Goal: Task Accomplishment & Management: Use online tool/utility

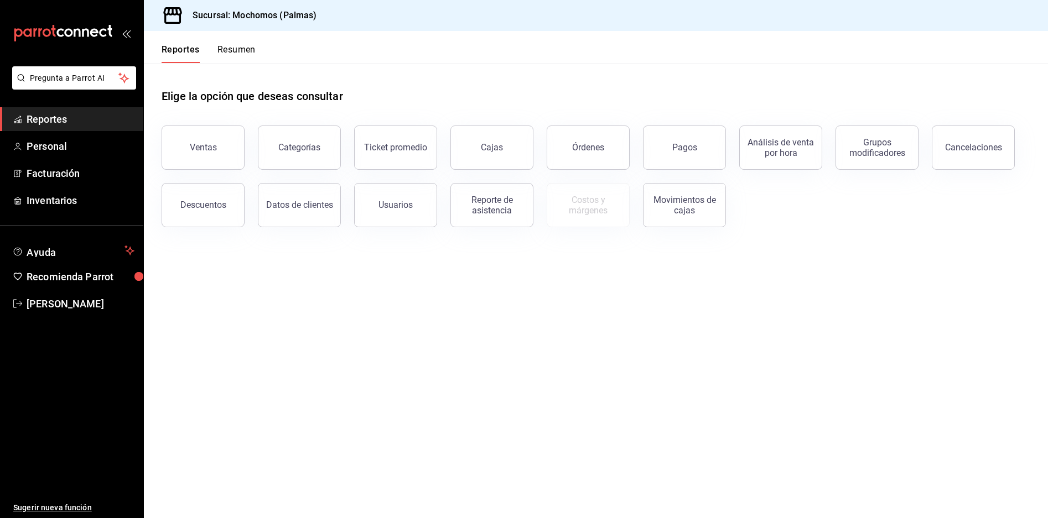
click at [236, 156] on button "Ventas" at bounding box center [203, 148] width 83 height 44
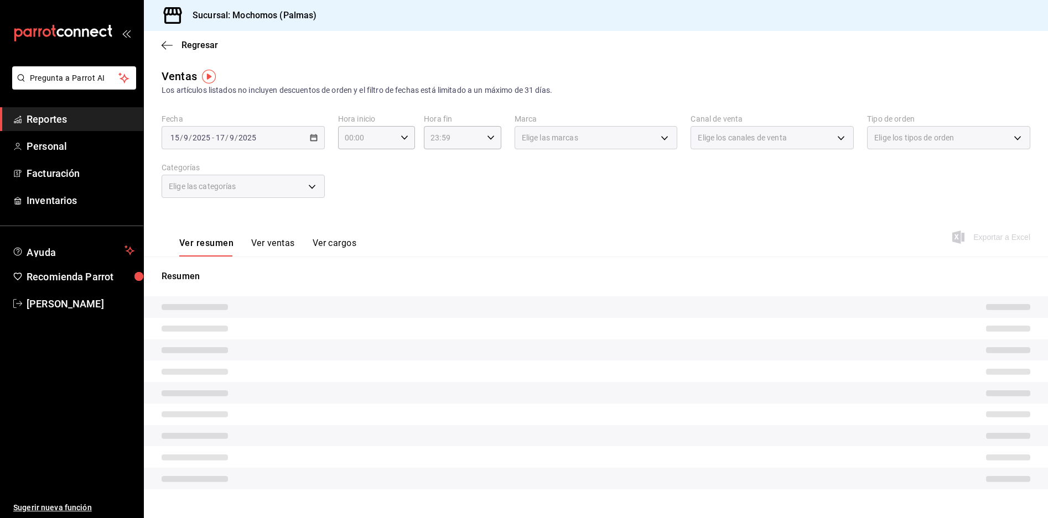
click at [316, 137] on div "[DATE] [DATE] - [DATE] [DATE]" at bounding box center [243, 137] width 163 height 23
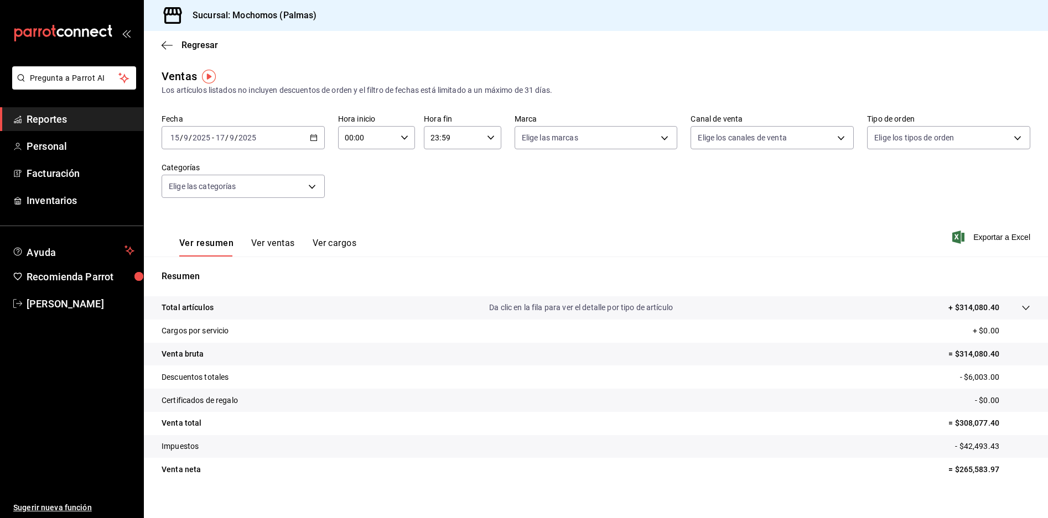
click at [313, 137] on icon "button" at bounding box center [314, 138] width 8 height 8
click at [233, 269] on span "Rango de fechas" at bounding box center [214, 271] width 86 height 12
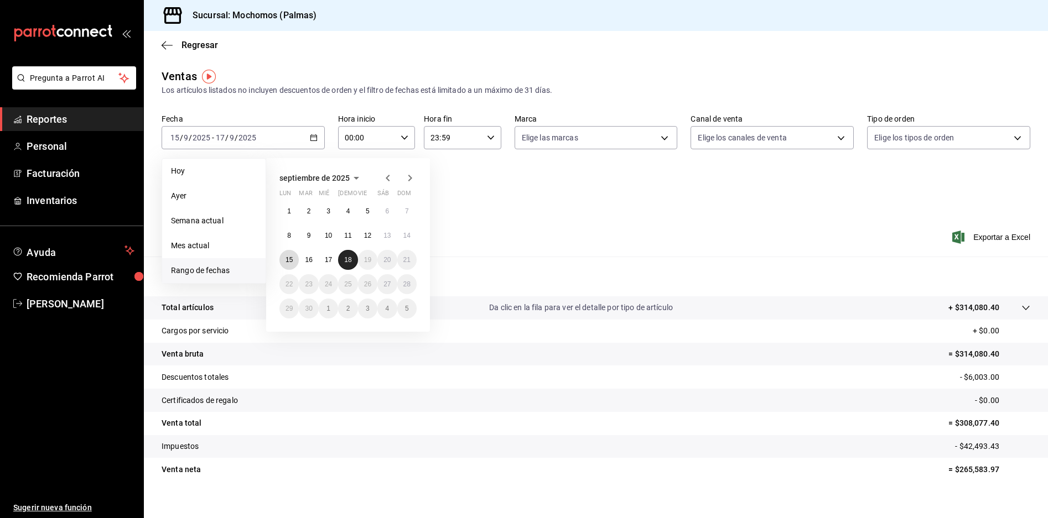
drag, startPoint x: 292, startPoint y: 263, endPoint x: 352, endPoint y: 264, distance: 59.8
click at [352, 264] on div "1 2 3 4 5 6 7 8 9 10 11 12 13 14 15 16 17 18 19 20 21 22 23 24 25 26 27 28 29 3…" at bounding box center [347, 259] width 137 height 117
drag, startPoint x: 289, startPoint y: 260, endPoint x: 344, endPoint y: 263, distance: 54.8
click at [344, 263] on div "1 2 3 4 5 6 7 8 9 10 11 12 13 14 15 16 17 18 19 20 21 22 23 24 25 26 27 28 29 3…" at bounding box center [347, 259] width 137 height 117
click at [344, 263] on button "18" at bounding box center [347, 260] width 19 height 20
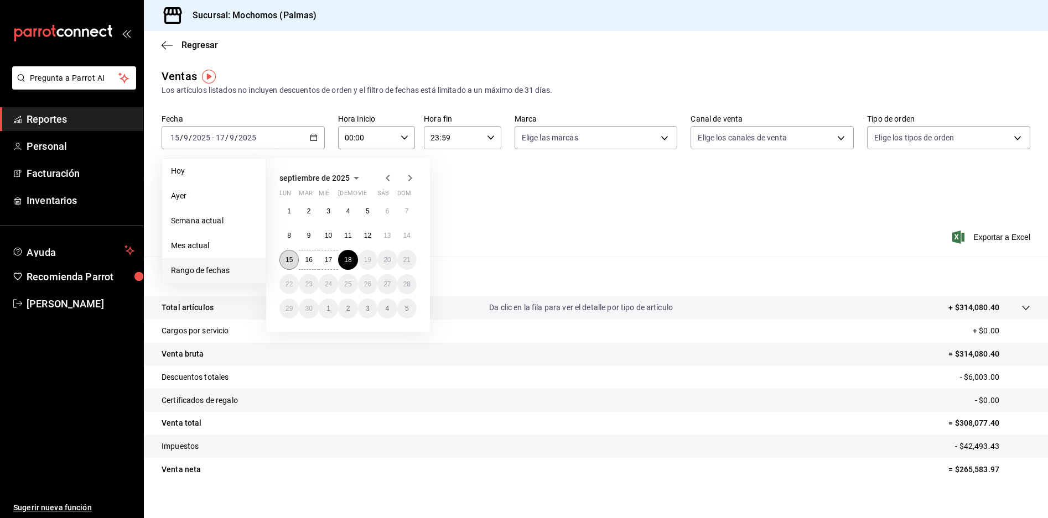
click at [292, 259] on abbr "15" at bounding box center [289, 260] width 7 height 8
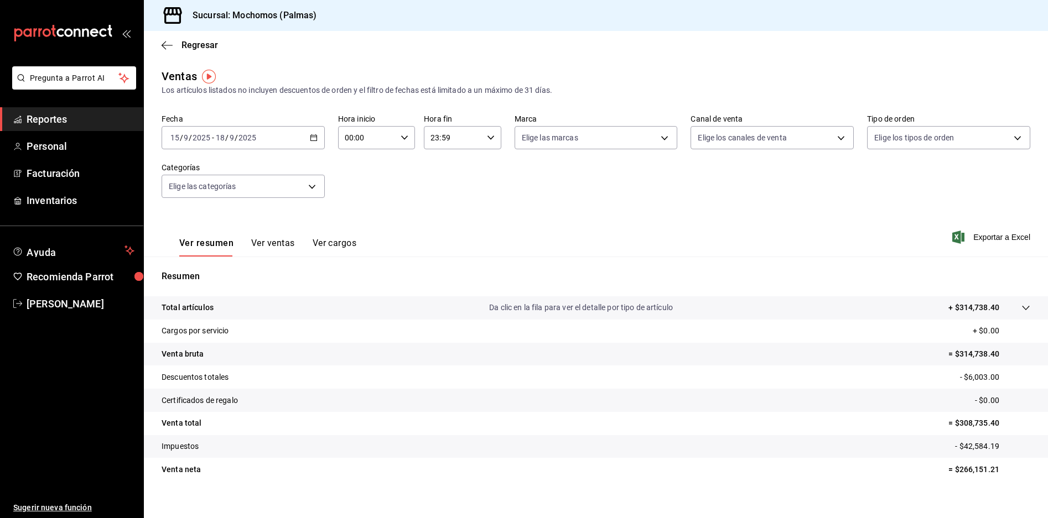
click at [403, 141] on icon "button" at bounding box center [405, 138] width 8 height 8
click at [349, 237] on button "03" at bounding box center [356, 246] width 34 height 22
type input "03:00"
click at [356, 222] on button "05" at bounding box center [356, 232] width 34 height 22
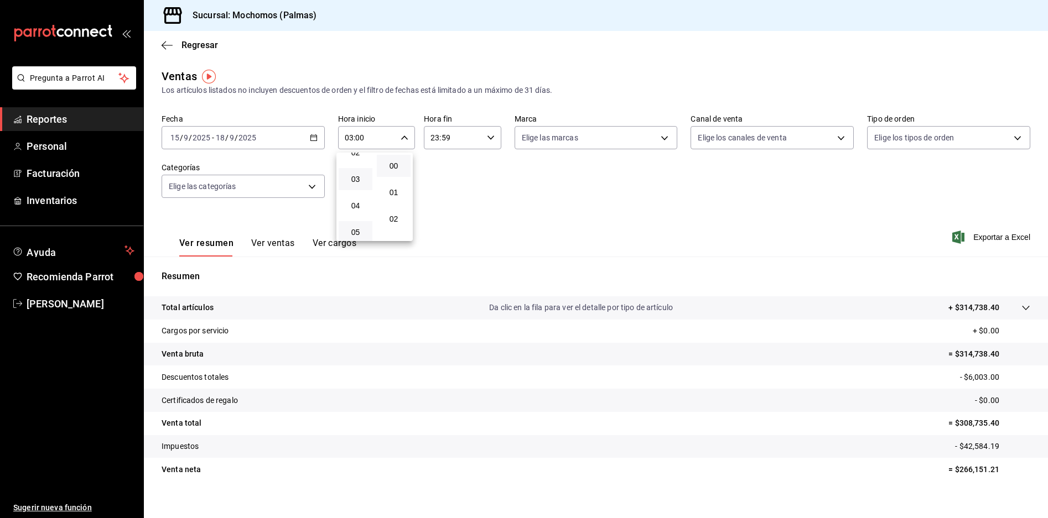
type input "05:00"
click at [484, 132] on div at bounding box center [524, 259] width 1048 height 518
click at [494, 139] on div "23:59 Hora fin" at bounding box center [462, 137] width 77 height 23
click at [440, 158] on button "20" at bounding box center [441, 148] width 34 height 22
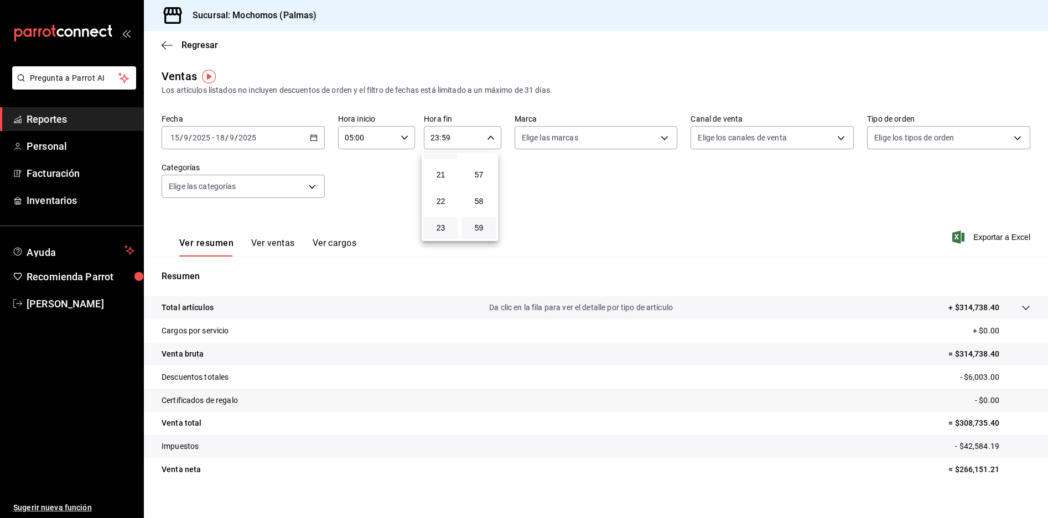
type input "20:59"
click at [444, 164] on button "05" at bounding box center [441, 170] width 34 height 22
click at [803, 222] on div at bounding box center [524, 259] width 1048 height 518
click at [482, 135] on div "05:59 Hora fin" at bounding box center [462, 137] width 77 height 23
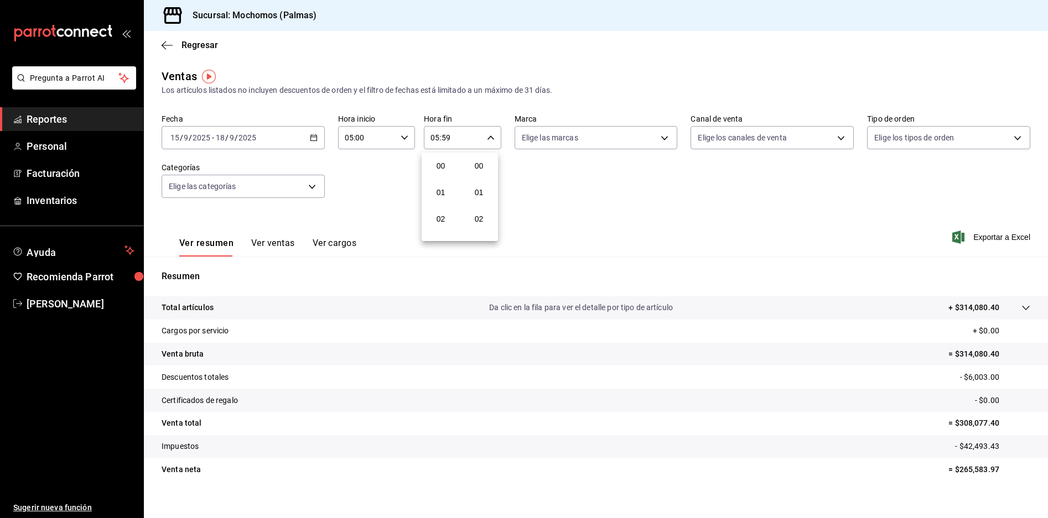
scroll to position [1505, 0]
click at [487, 155] on button "56" at bounding box center [479, 148] width 34 height 22
type input "05:56"
click at [487, 159] on button "00" at bounding box center [479, 166] width 34 height 22
type input "05:00"
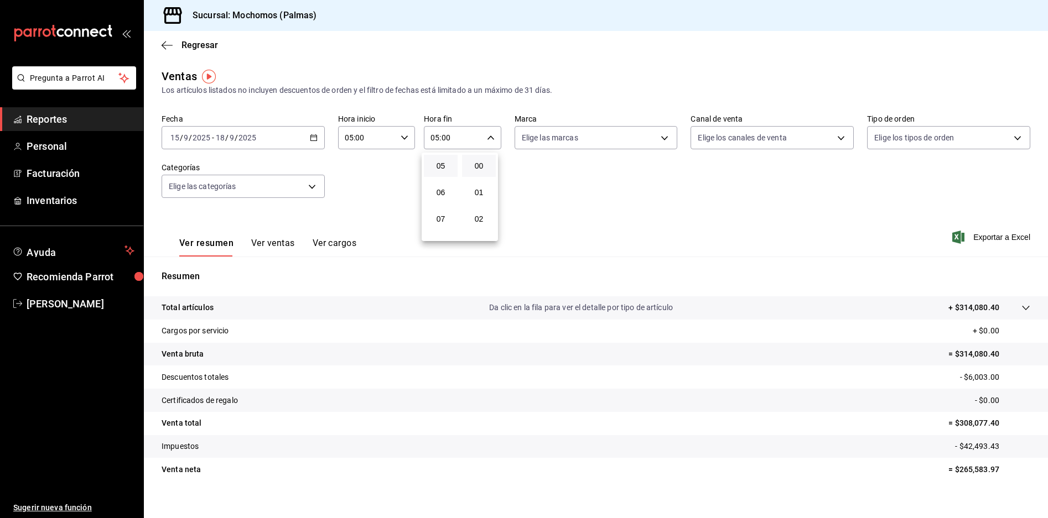
click at [958, 235] on div at bounding box center [524, 259] width 1048 height 518
click at [967, 238] on span "Exportar a Excel" at bounding box center [992, 237] width 76 height 13
